Goal: Task Accomplishment & Management: Use online tool/utility

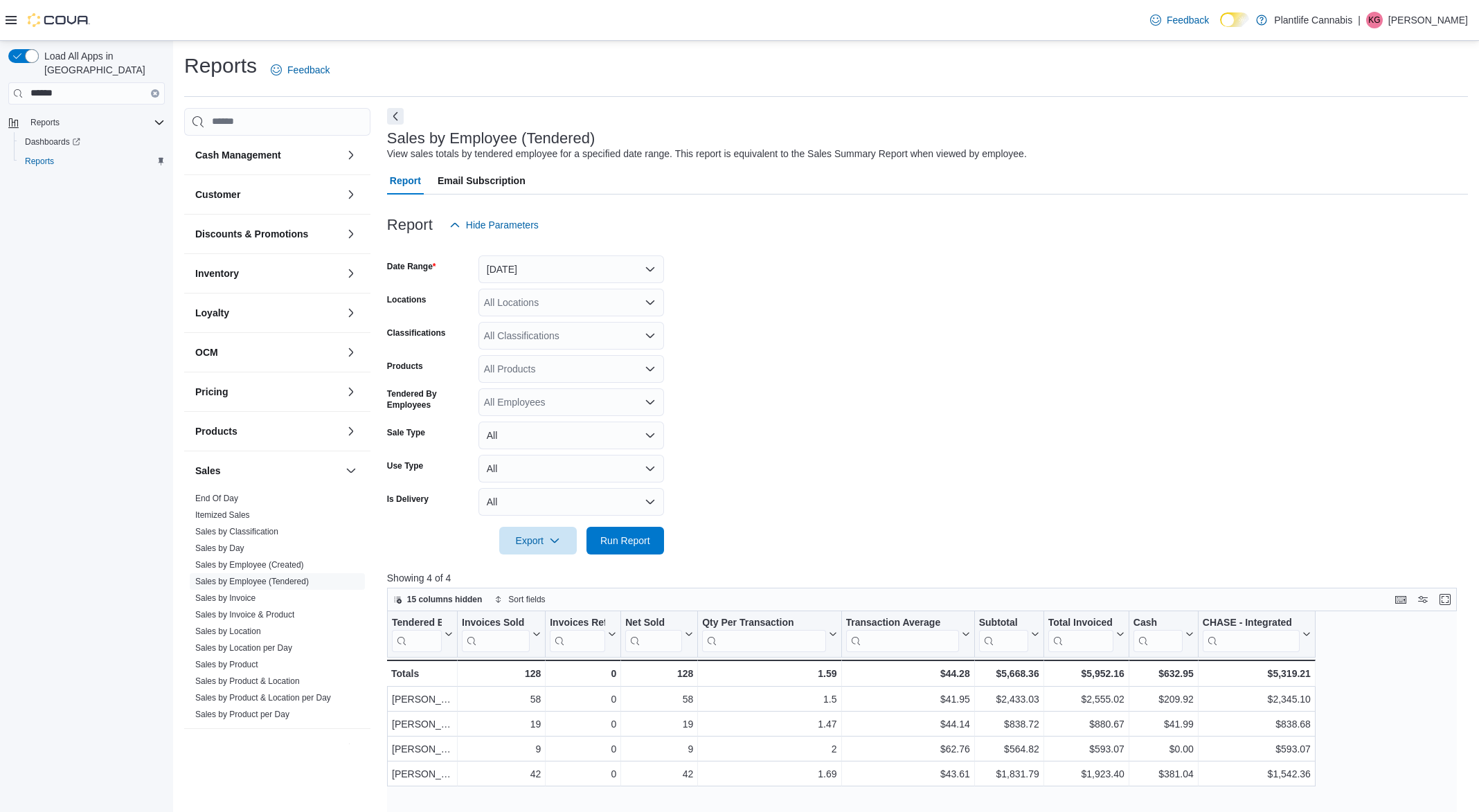
scroll to position [169, 0]
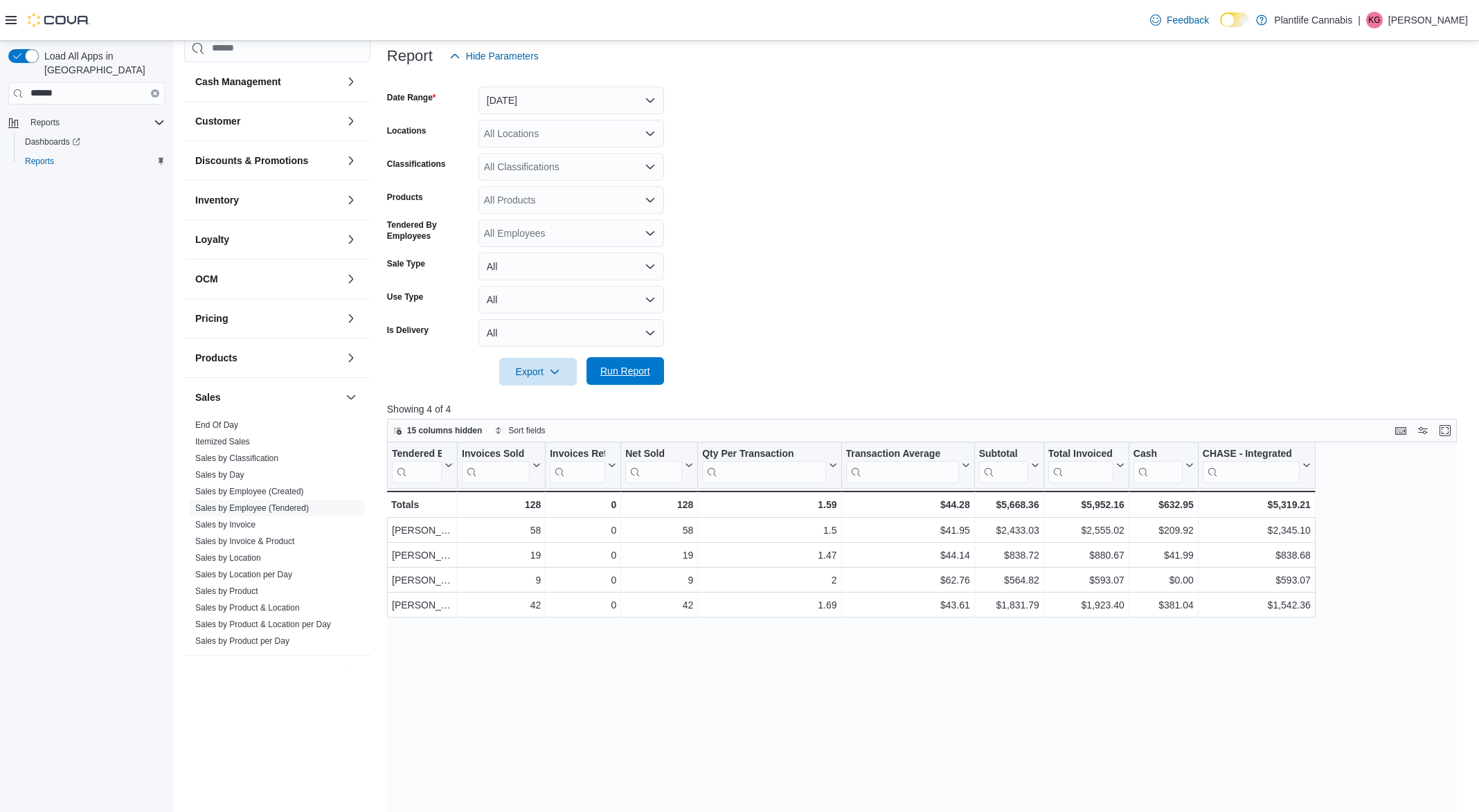
click at [645, 372] on span "Run Report" at bounding box center [625, 371] width 50 height 14
click at [849, 681] on div "Tendered Employee Click to view column header actions Invoices Sold Click to vi…" at bounding box center [922, 755] width 1070 height 626
click at [579, 165] on div "All Classifications" at bounding box center [571, 167] width 186 height 28
type input "***"
click at [564, 194] on span "Accessory Group" at bounding box center [545, 189] width 74 height 14
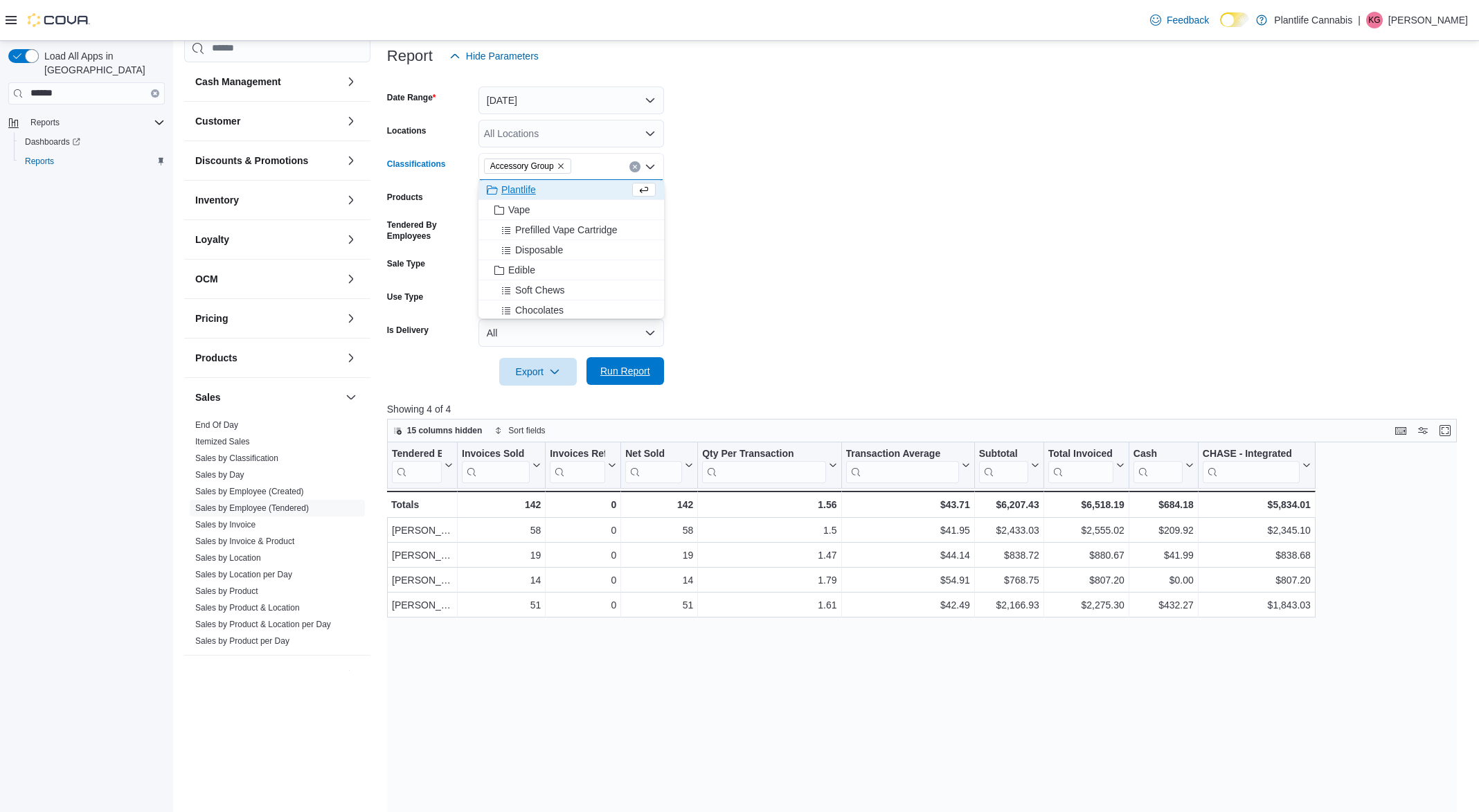
click at [641, 371] on span "Run Report" at bounding box center [625, 371] width 50 height 14
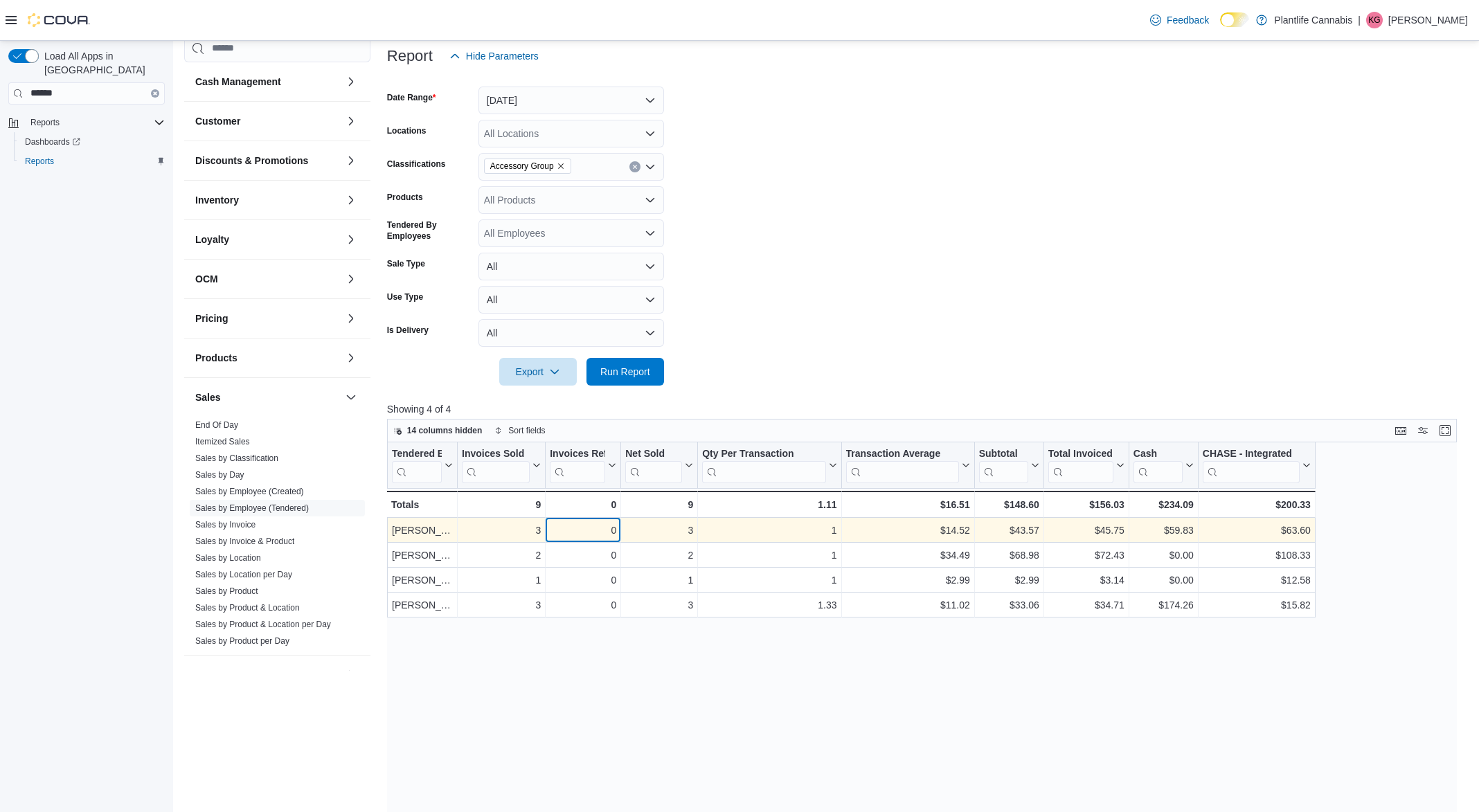
click at [556, 527] on div "0" at bounding box center [583, 530] width 66 height 17
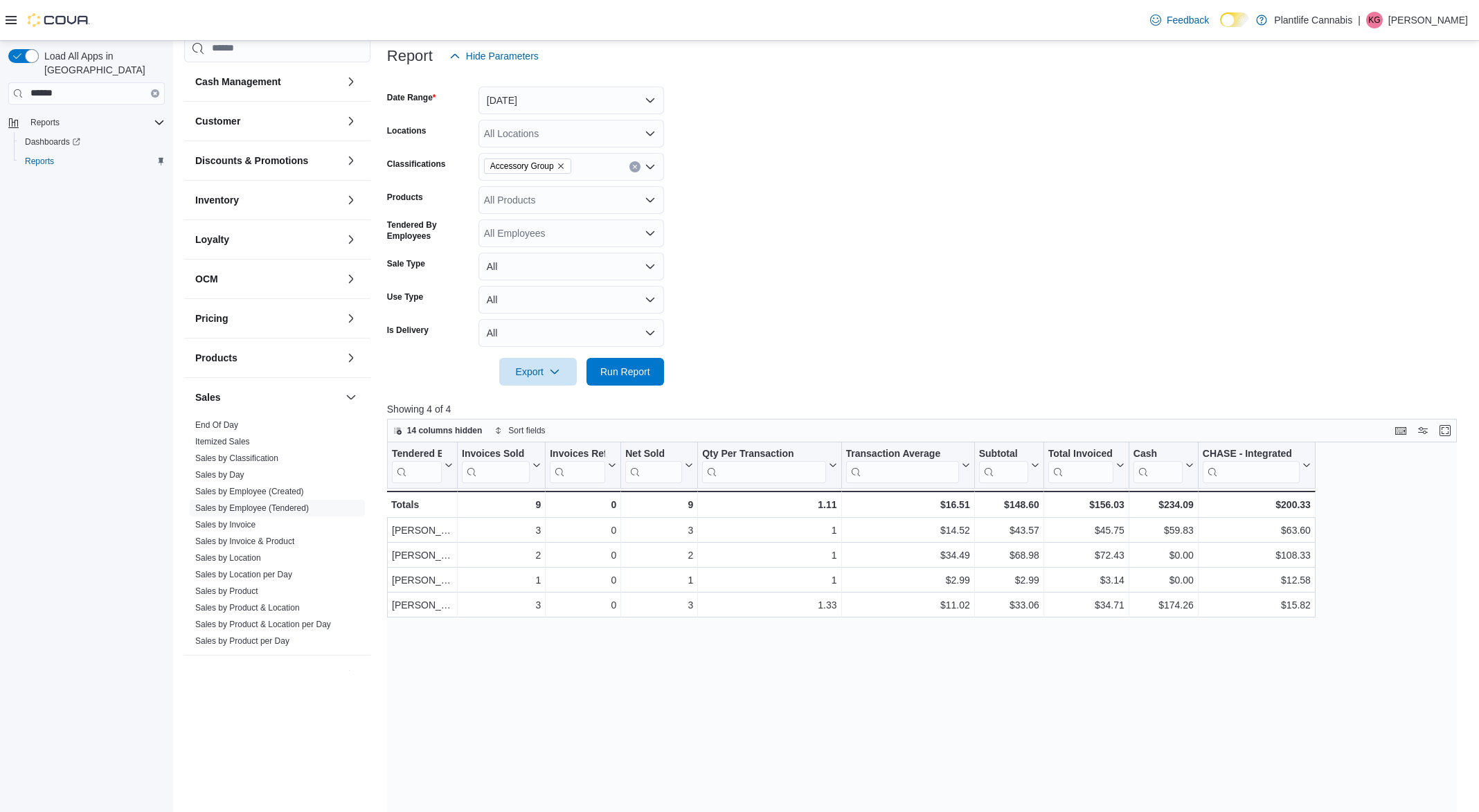
click at [677, 673] on div "Tendered Employee Click to view column header actions Invoices Sold Click to vi…" at bounding box center [922, 755] width 1070 height 626
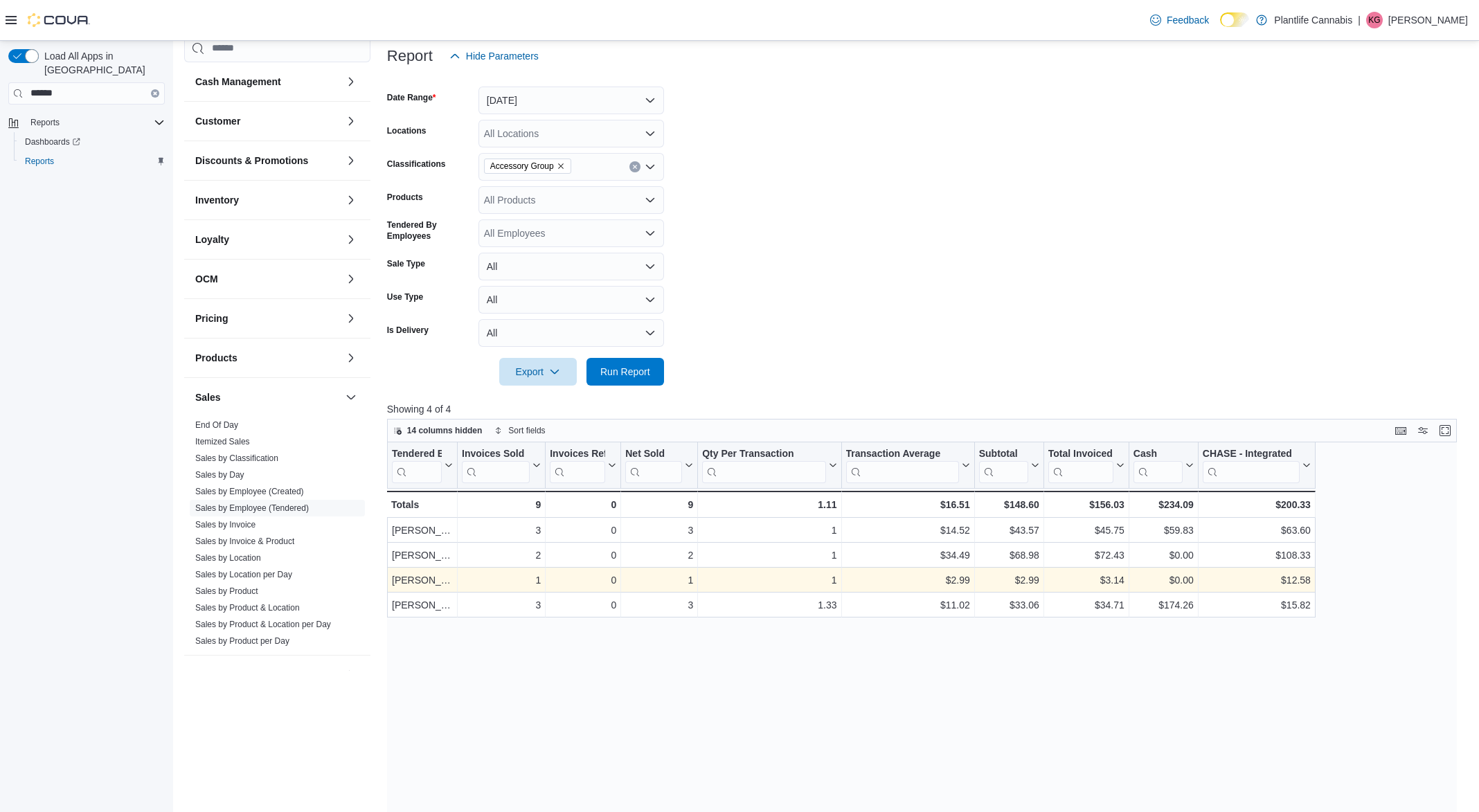
drag, startPoint x: 927, startPoint y: 660, endPoint x: 983, endPoint y: 586, distance: 92.8
click at [925, 658] on div "Tendered Employee Click to view column header actions Invoices Sold Click to vi…" at bounding box center [922, 755] width 1070 height 626
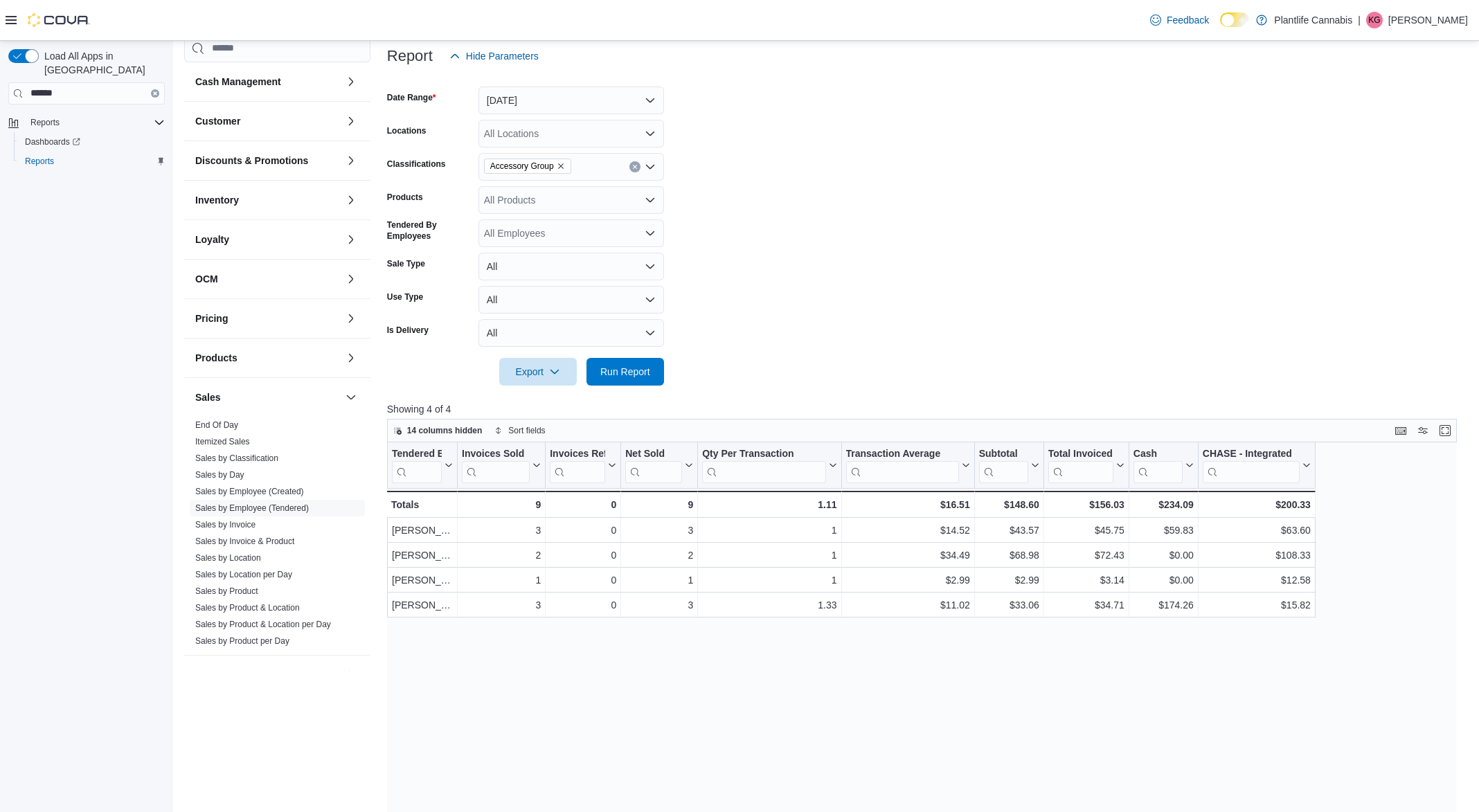
click at [632, 167] on icon "Clear input" at bounding box center [634, 167] width 6 height 6
click at [618, 371] on span "Run Report" at bounding box center [625, 371] width 50 height 14
click at [552, 135] on div "All Locations" at bounding box center [571, 133] width 186 height 28
type input "**"
click at [596, 151] on span "[GEOGRAPHIC_DATA] - [GEOGRAPHIC_DATA]" at bounding box center [620, 156] width 210 height 14
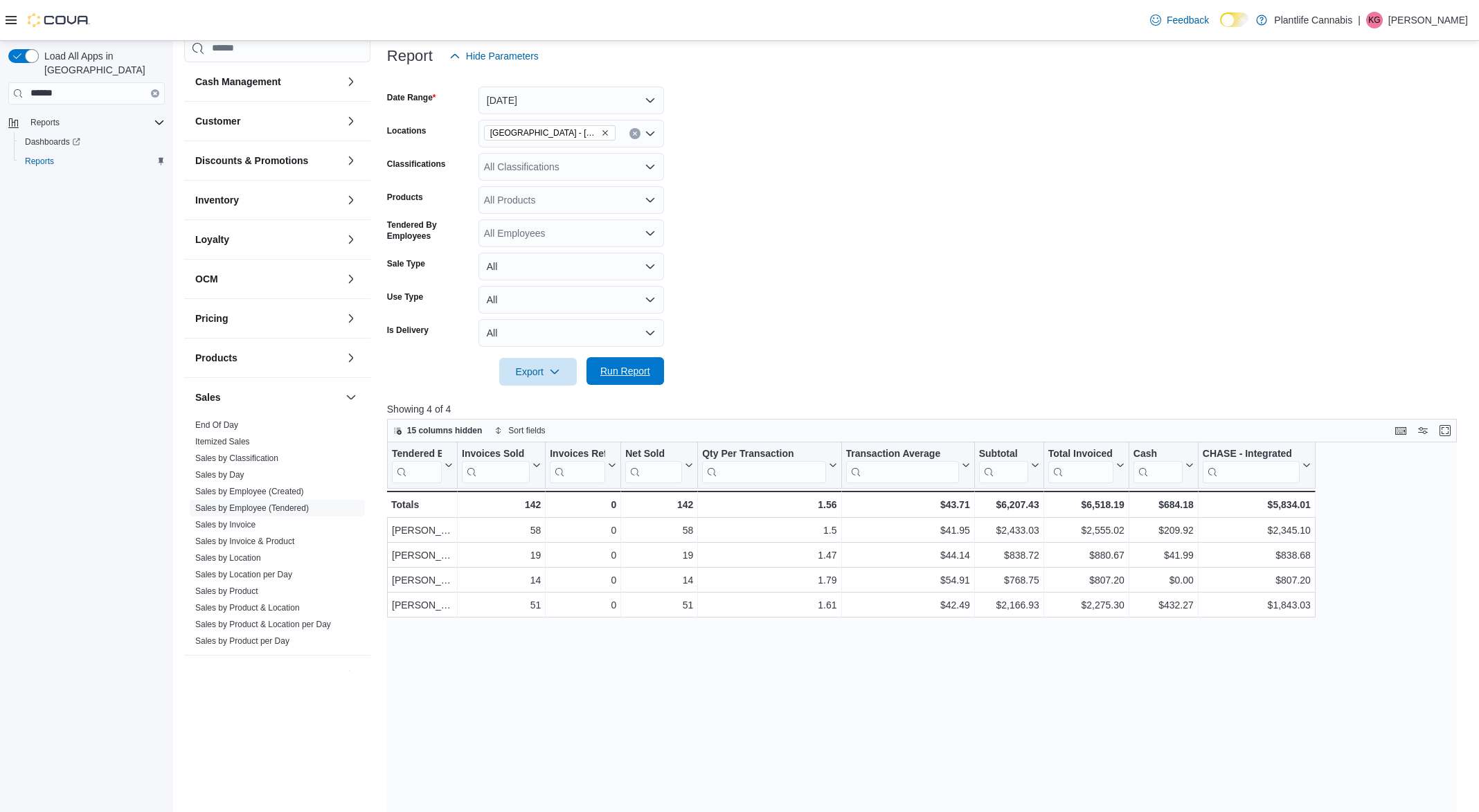
click at [639, 375] on span "Run Report" at bounding box center [625, 371] width 50 height 14
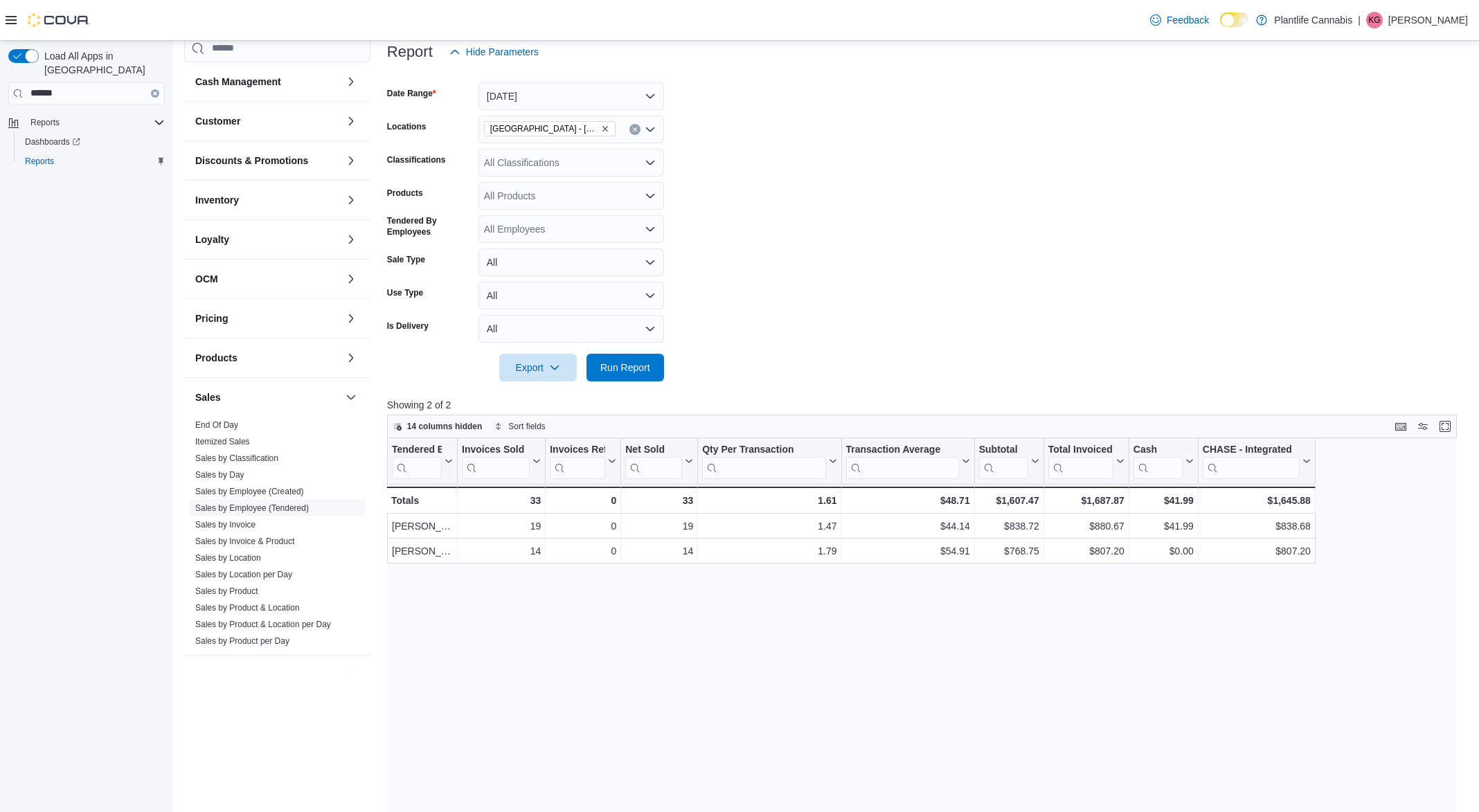
click at [710, 566] on div "Tendered Employee Click to view column header actions Invoices Sold Click to vi…" at bounding box center [922, 751] width 1070 height 626
click at [865, 325] on form "Date Range [DATE] Locations [GEOGRAPHIC_DATA] - [GEOGRAPHIC_DATA] Classificatio…" at bounding box center [928, 224] width 1081 height 316
click at [601, 126] on icon "Remove Grande Prairie - Westgate from selection in this group" at bounding box center [605, 128] width 8 height 8
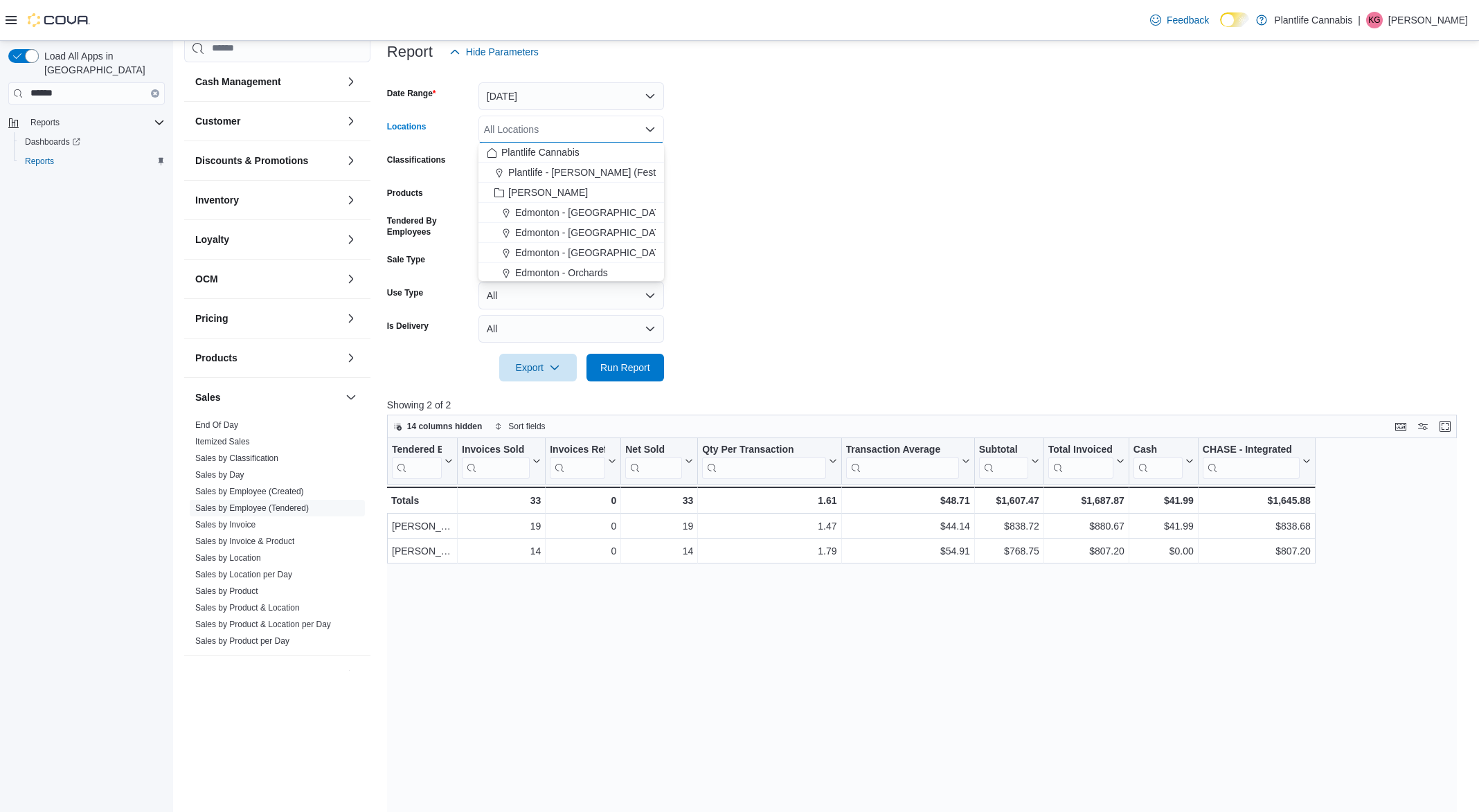
click at [716, 320] on form "Date Range [DATE] Locations All Locations Combo box. Selected. Combo box input.…" at bounding box center [928, 224] width 1081 height 316
click at [596, 131] on div "All Locations" at bounding box center [571, 129] width 186 height 28
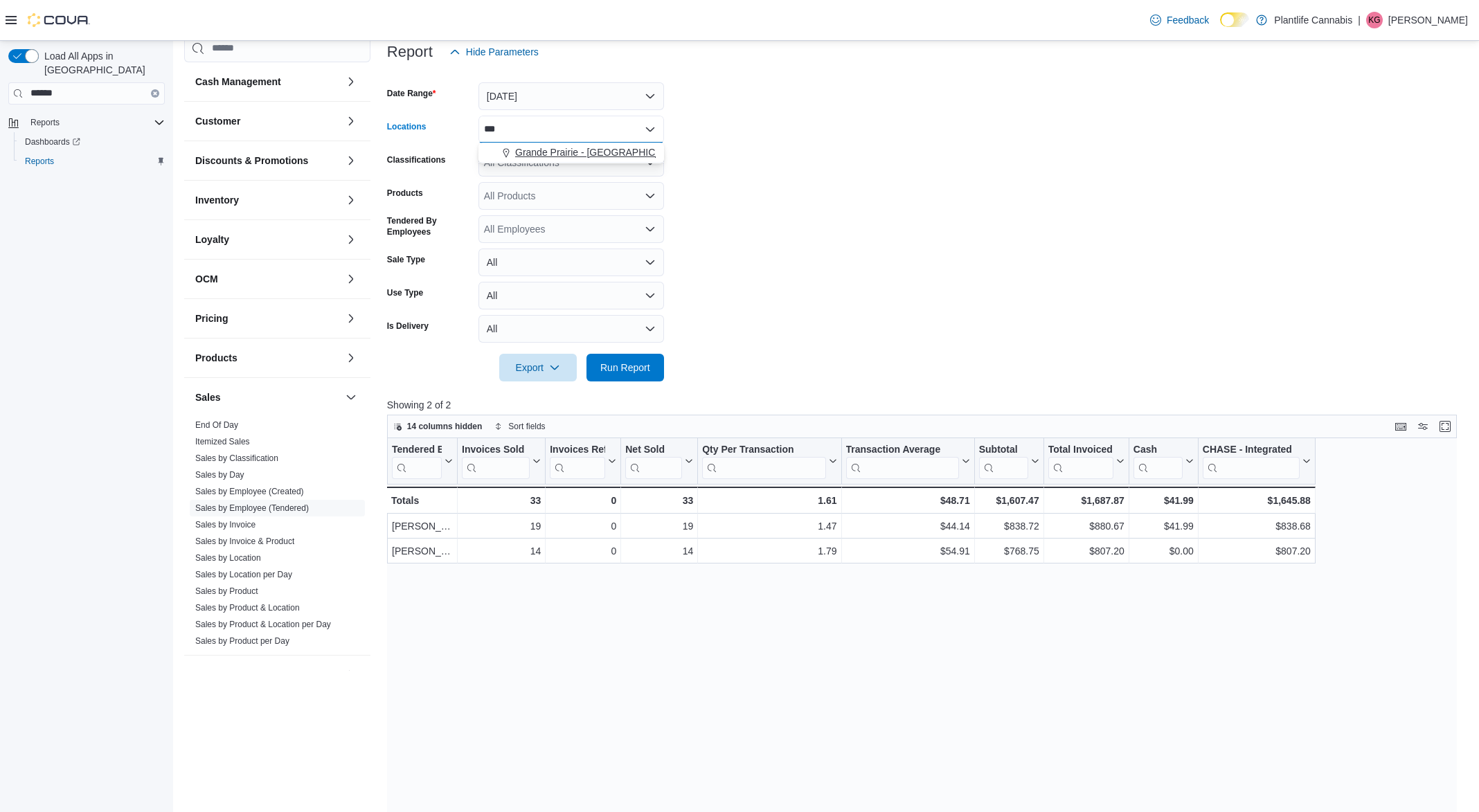
type input "***"
click at [592, 151] on span "Grande Prairie - [GEOGRAPHIC_DATA]" at bounding box center [601, 151] width 172 height 14
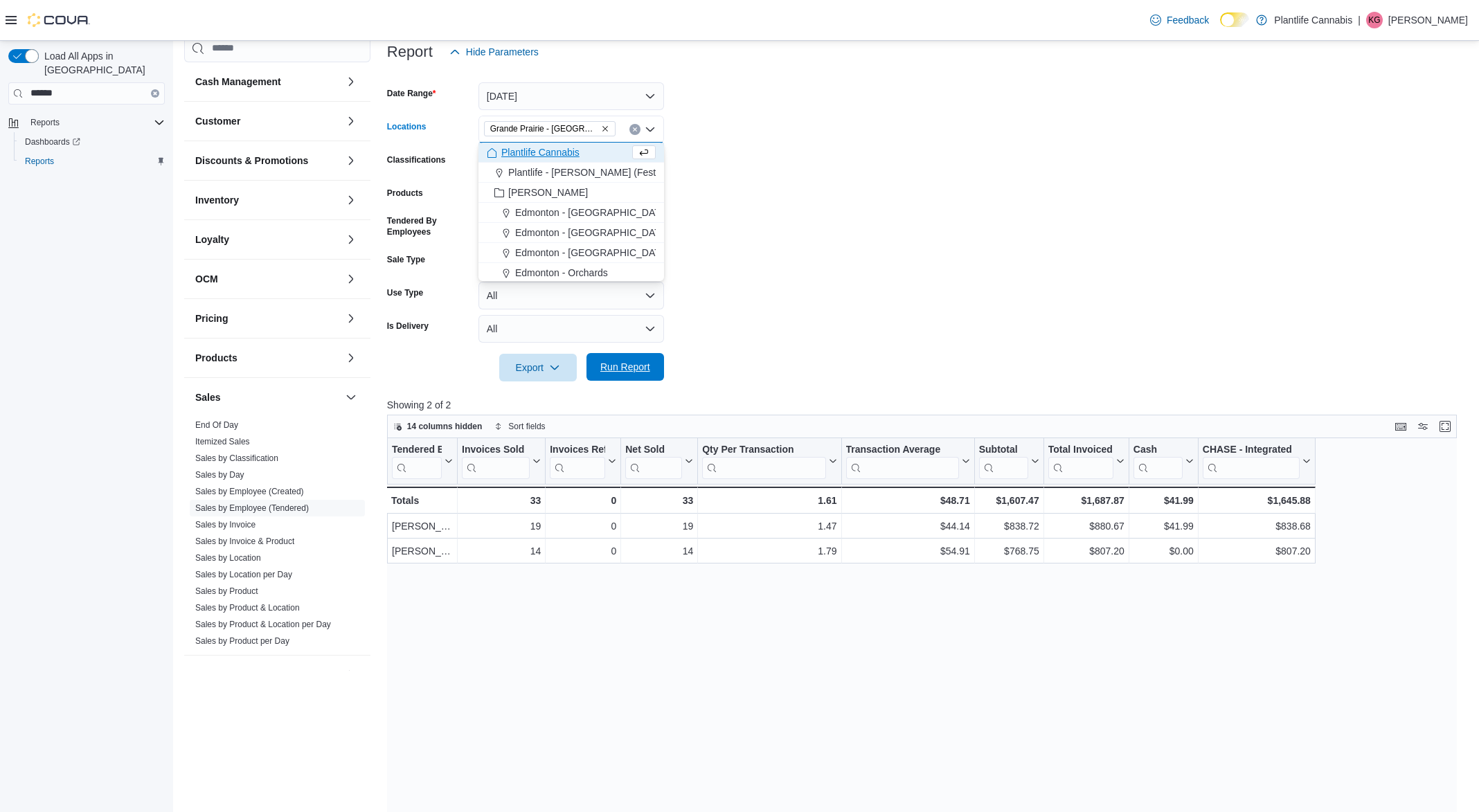
click at [638, 370] on span "Run Report" at bounding box center [625, 367] width 50 height 14
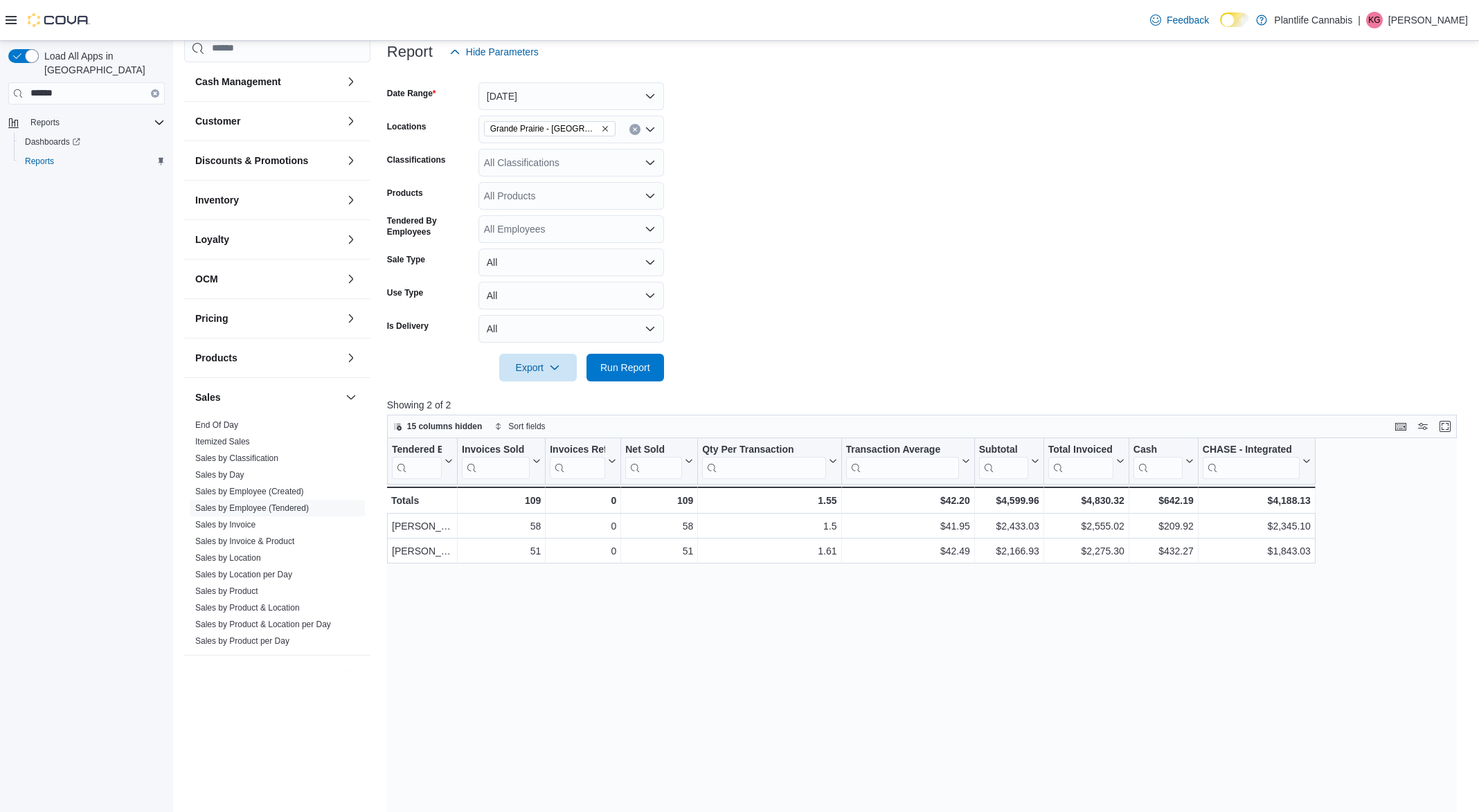
click at [1057, 299] on form "Date Range [DATE] Locations [GEOGRAPHIC_DATA] - Cobblestone Classifications All…" at bounding box center [928, 224] width 1081 height 316
click at [608, 128] on icon "Remove Grande Prairie - Cobblestone from selection in this group" at bounding box center [605, 128] width 8 height 8
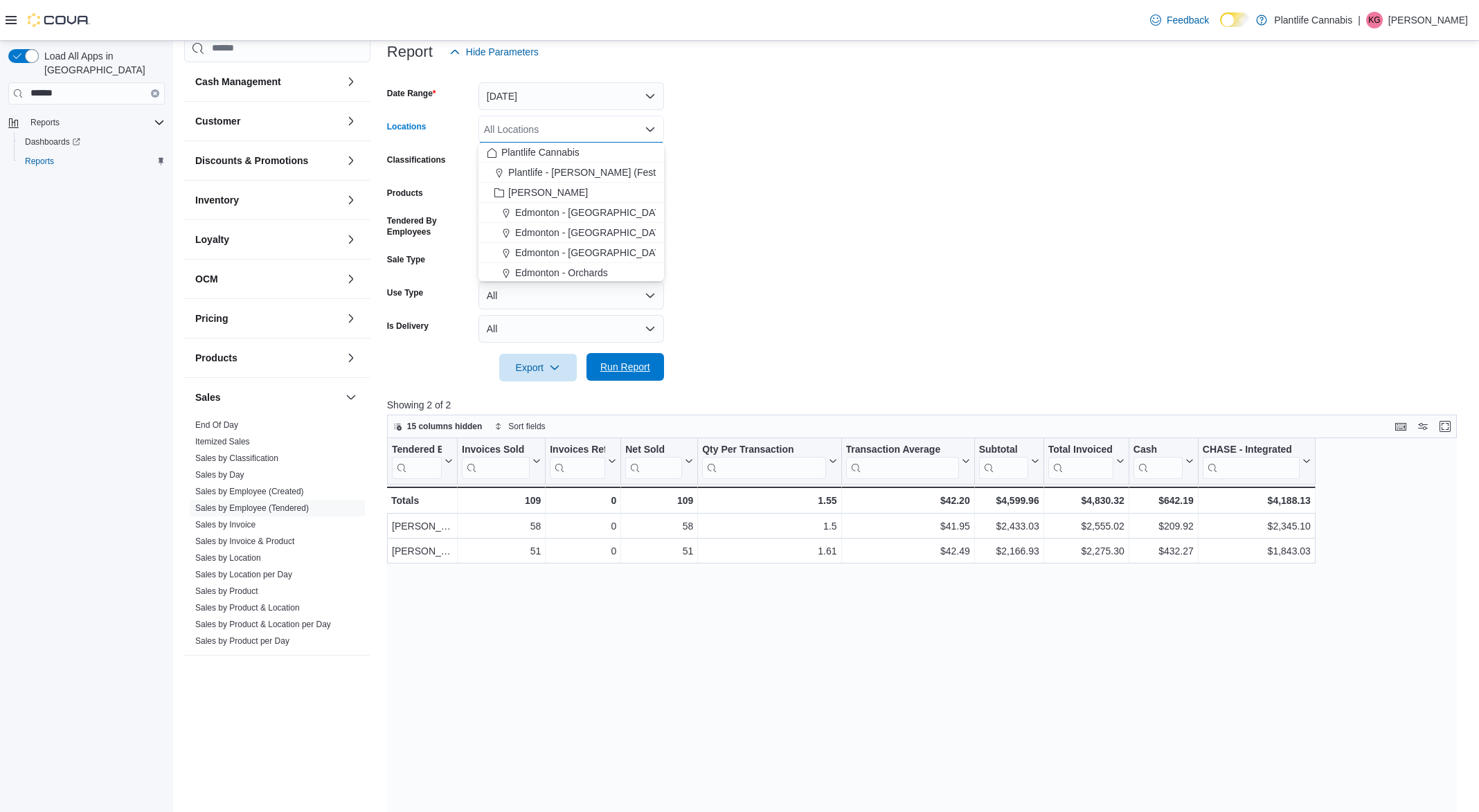
click at [614, 361] on span "Run Report" at bounding box center [625, 367] width 50 height 14
